Goal: Information Seeking & Learning: Learn about a topic

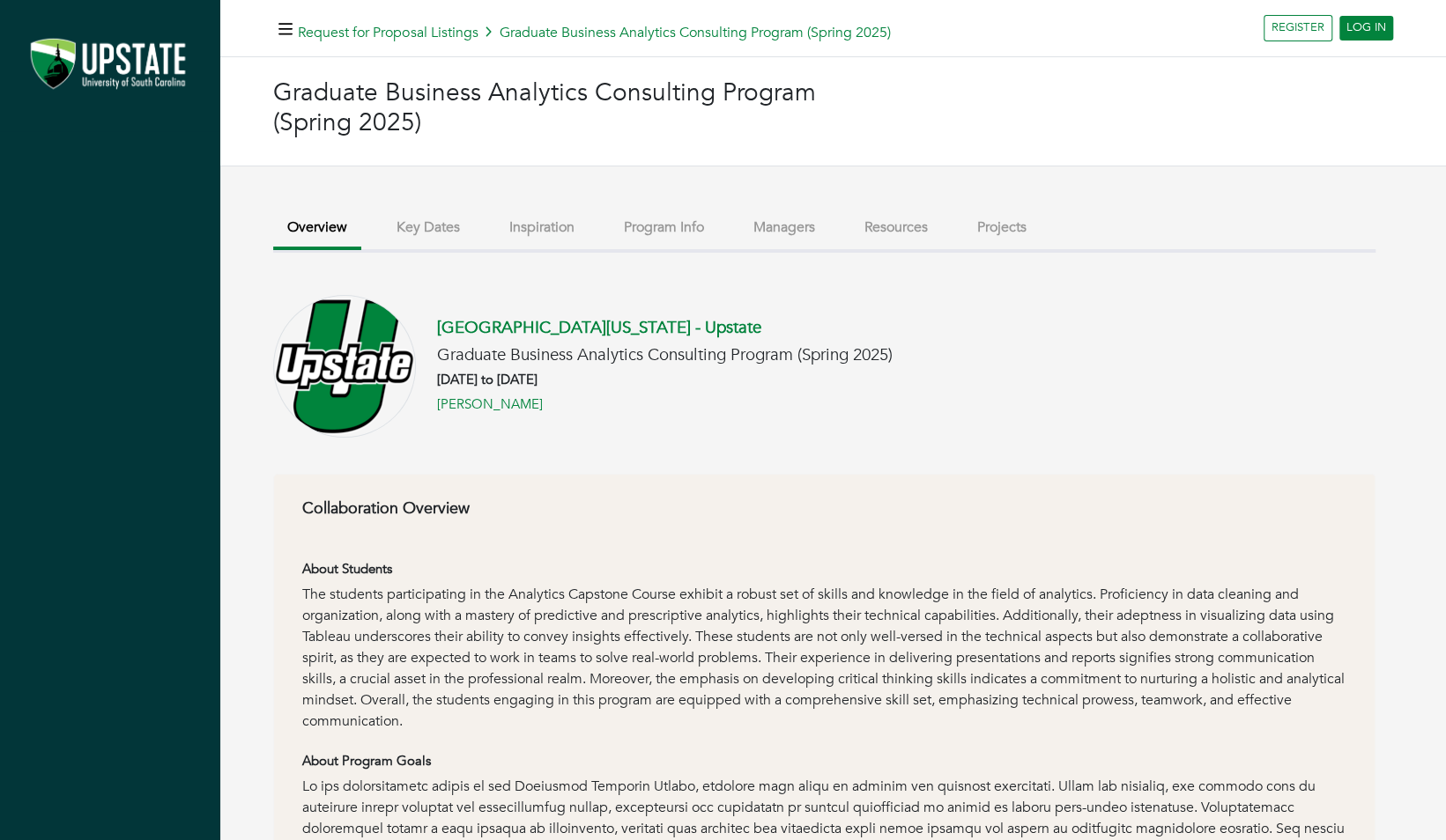
click at [682, 224] on button "Program Info" at bounding box center [663, 227] width 108 height 38
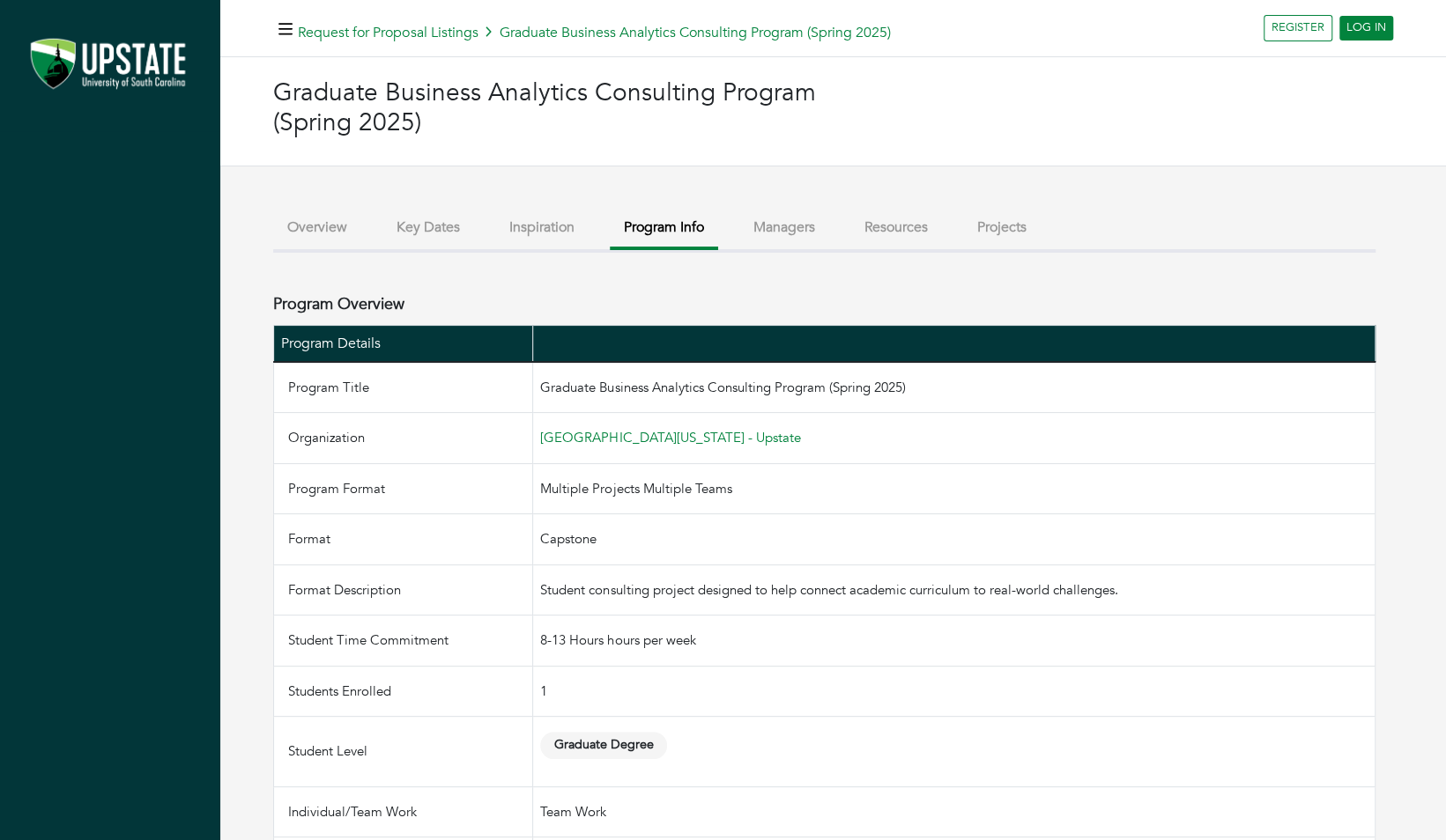
click at [797, 220] on button "Managers" at bounding box center [784, 227] width 90 height 38
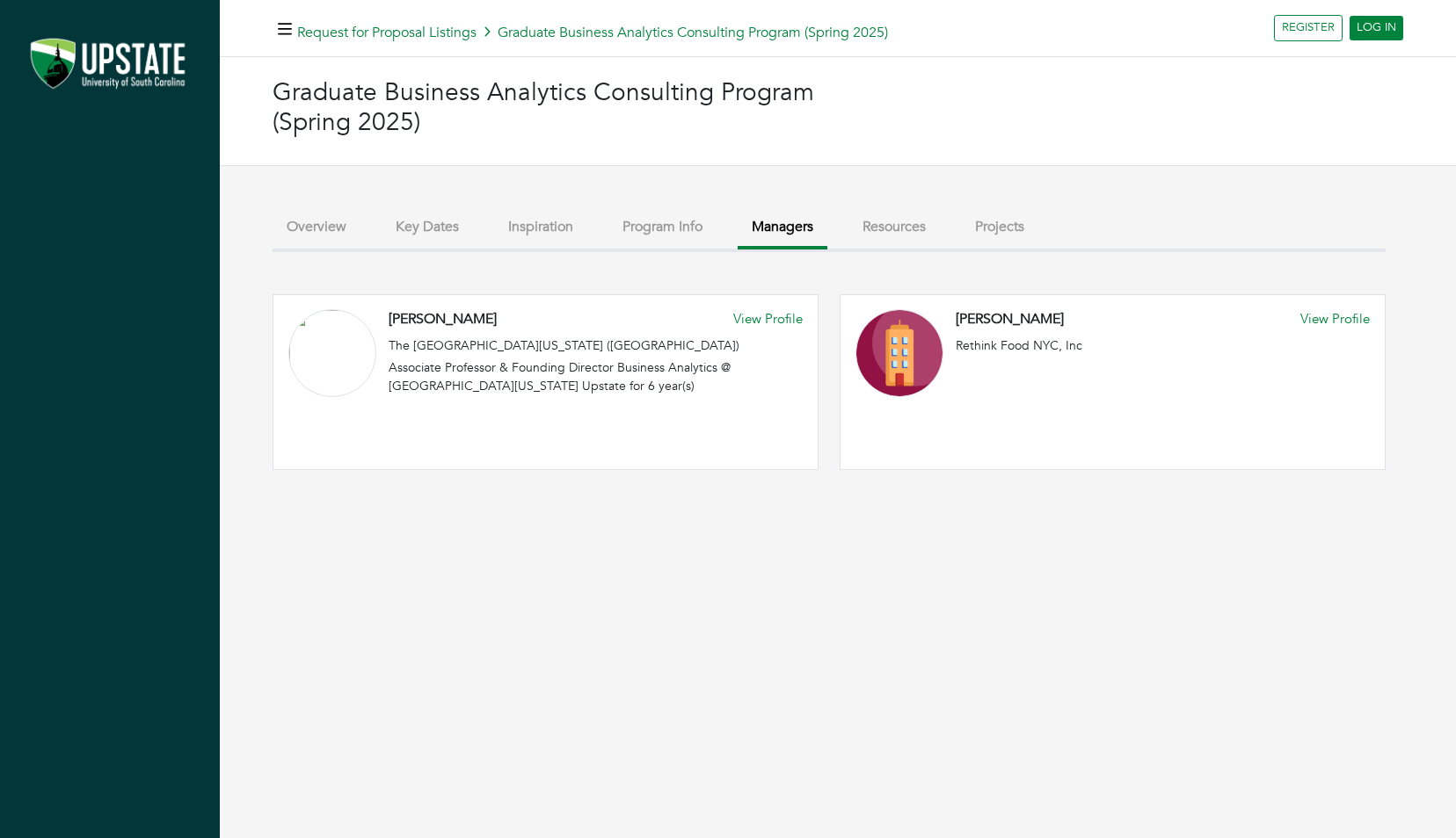
click at [893, 226] on button "Resources" at bounding box center [894, 226] width 91 height 38
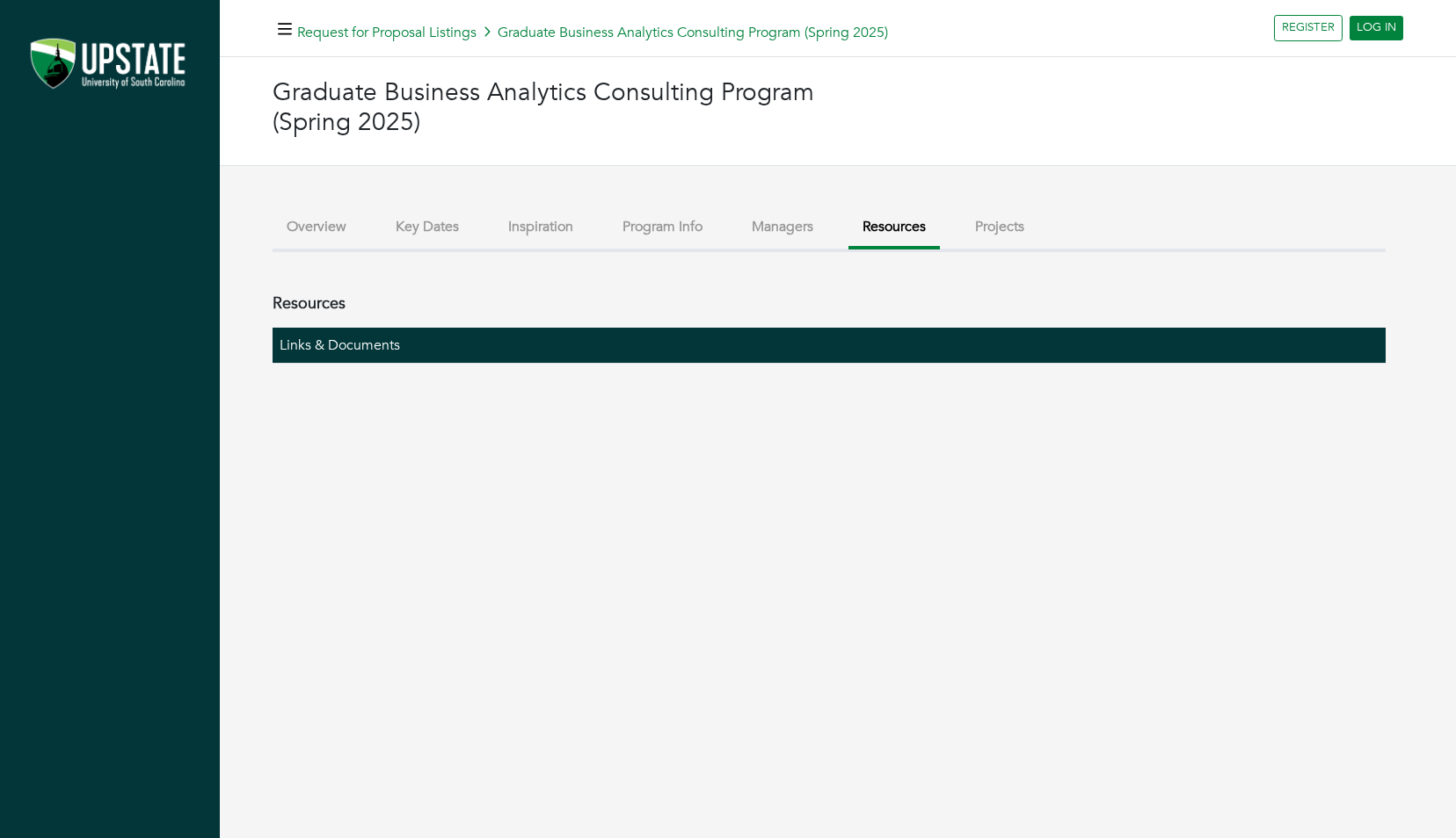
click at [1022, 230] on button "Projects" at bounding box center [999, 226] width 78 height 38
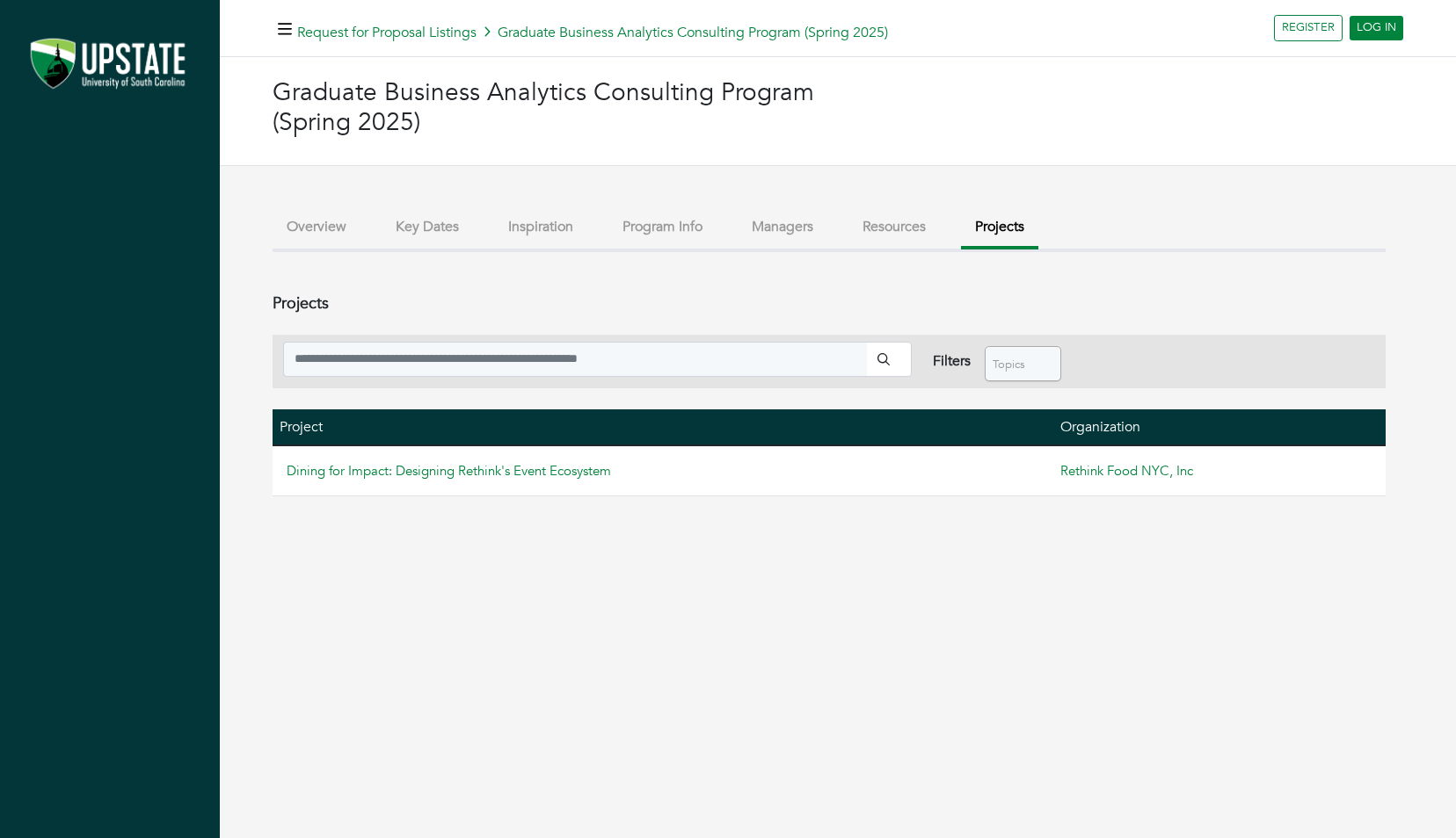
click at [634, 226] on button "Program Info" at bounding box center [661, 226] width 108 height 38
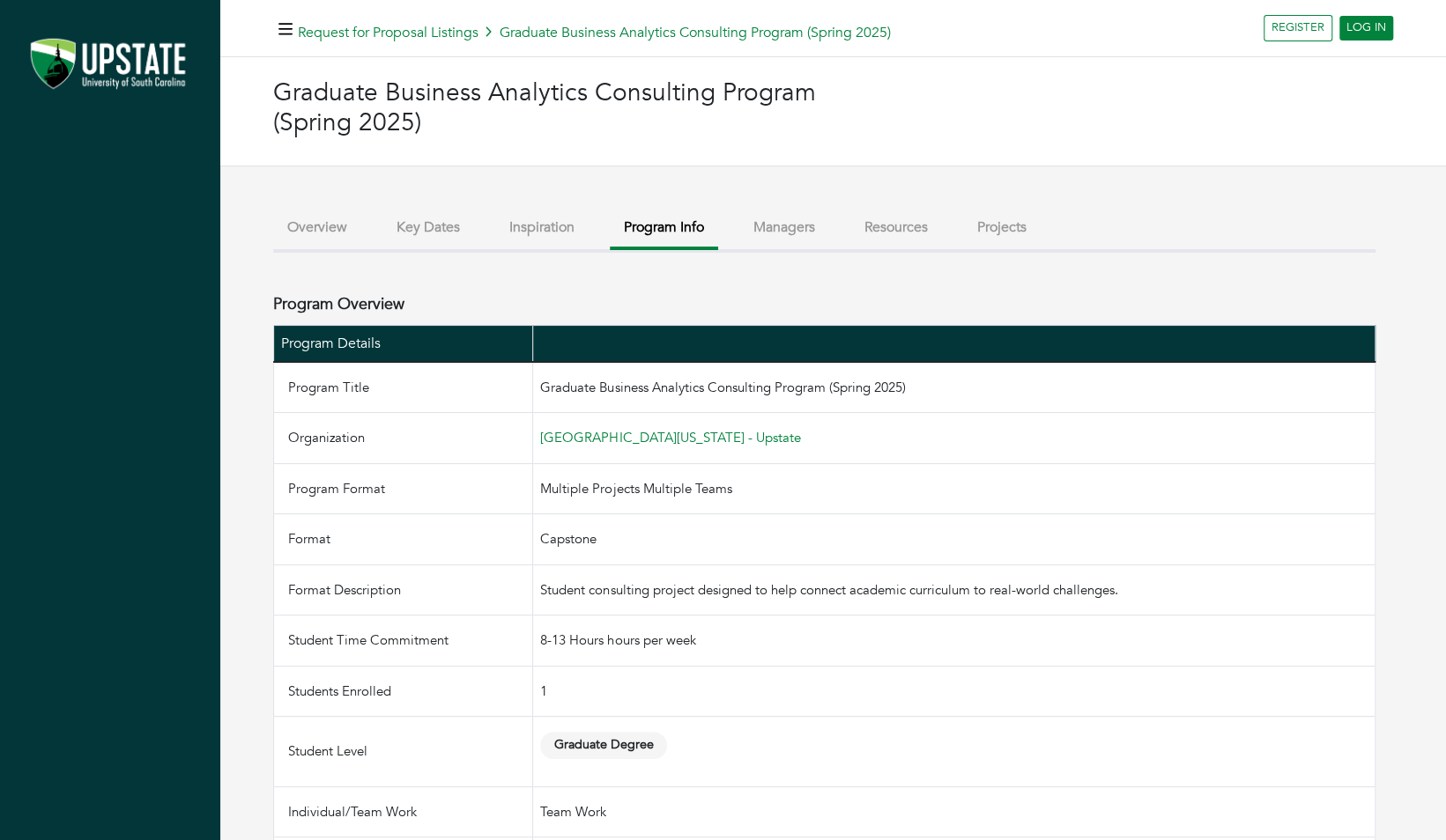
click at [525, 227] on button "Inspiration" at bounding box center [542, 227] width 93 height 38
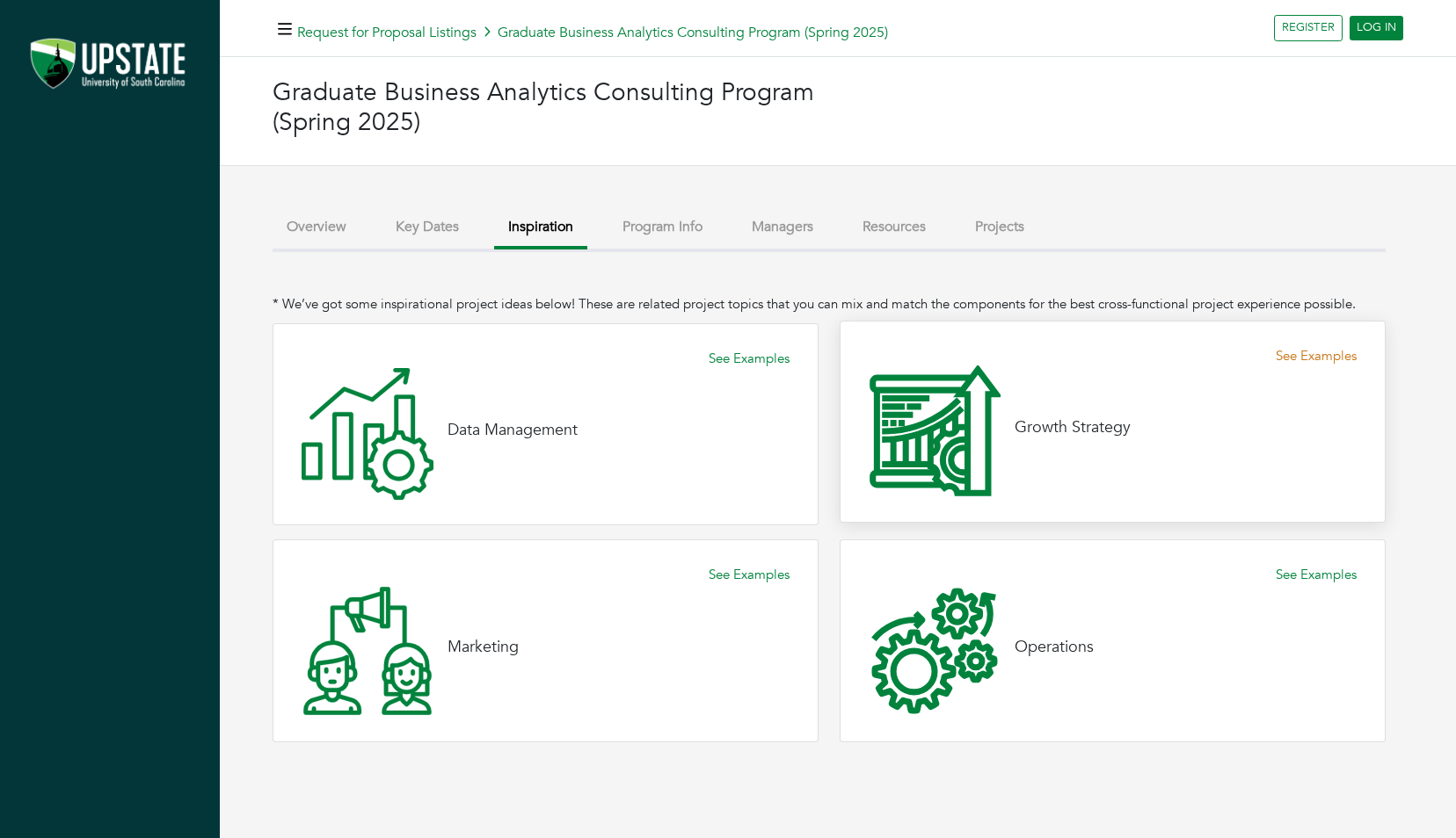
click at [1308, 358] on link "See Examples" at bounding box center [1315, 356] width 81 height 20
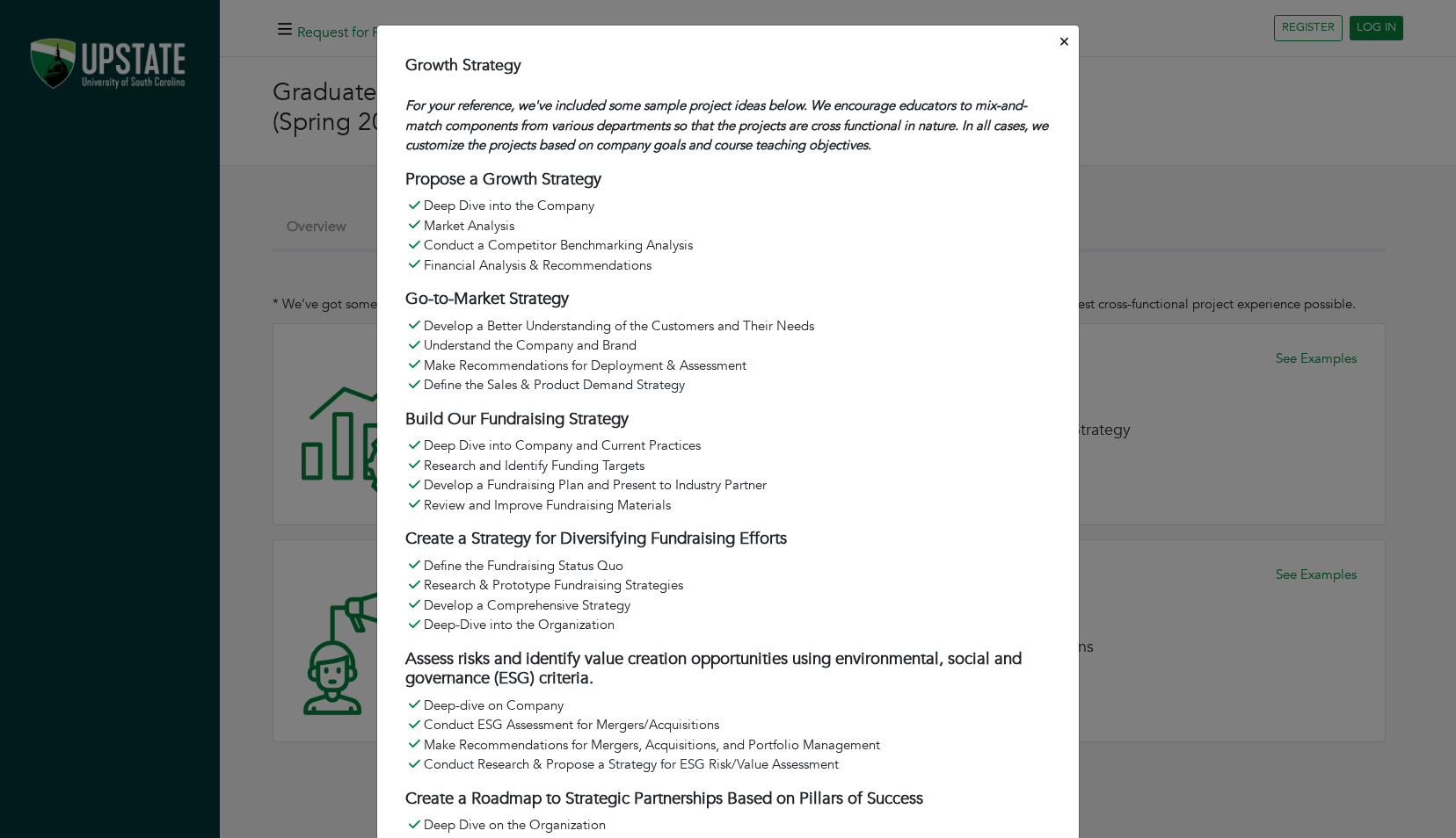
click at [1061, 41] on icon "Close" at bounding box center [1064, 42] width 8 height 14
